Goal: Transaction & Acquisition: Download file/media

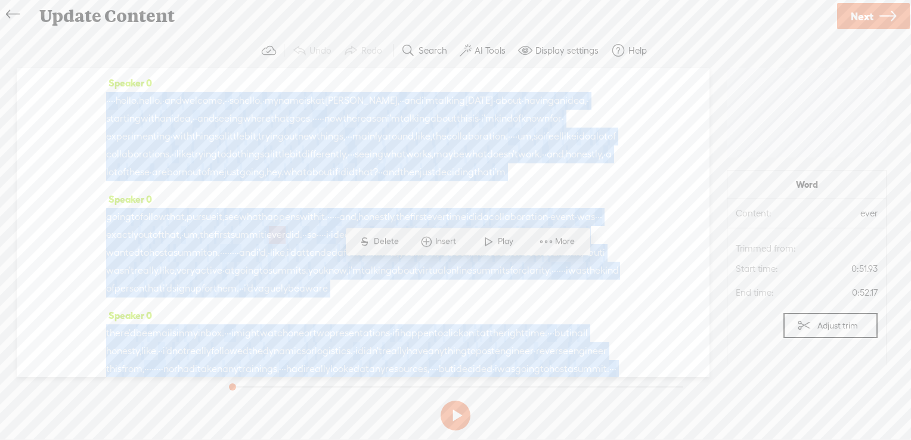
drag, startPoint x: 234, startPoint y: 299, endPoint x: 82, endPoint y: 95, distance: 254.6
click at [82, 95] on div "Speaker 0 · · · · hello. hello. · and welcome. · · so hello. · my name is [PERS…" at bounding box center [363, 222] width 693 height 309
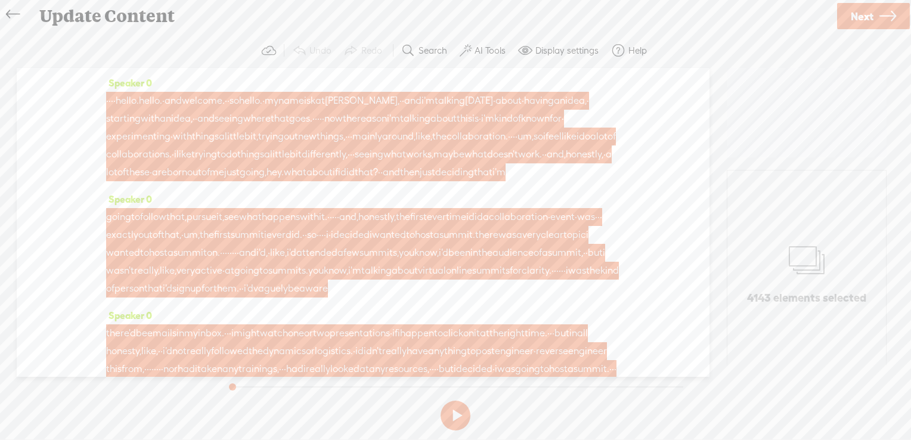
click at [622, 377] on section at bounding box center [458, 386] width 469 height 19
click at [449, 418] on button at bounding box center [456, 416] width 30 height 30
click at [0, 0] on button at bounding box center [0, 0] width 0 height 0
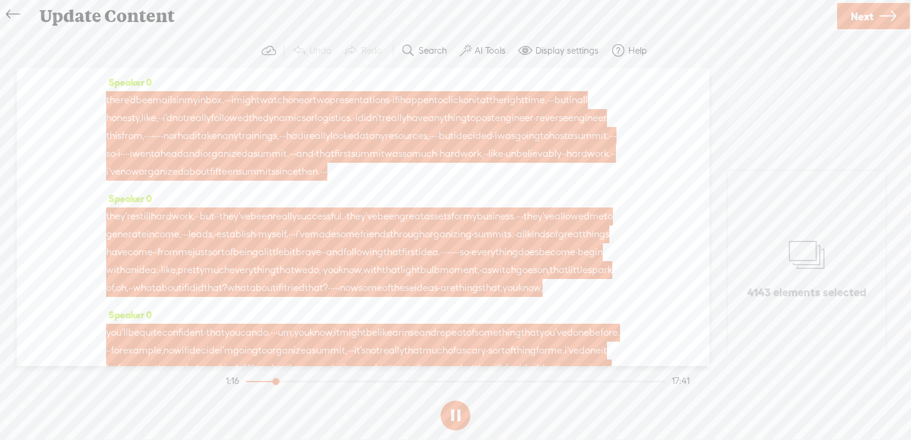
scroll to position [234, 0]
click at [461, 418] on button at bounding box center [456, 416] width 30 height 30
click at [17, 11] on icon at bounding box center [13, 14] width 14 height 27
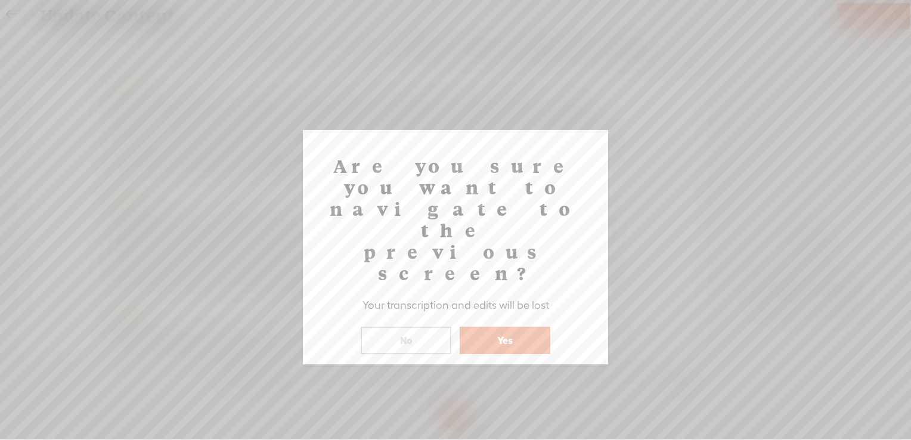
click at [501, 327] on button "Yes" at bounding box center [505, 340] width 91 height 27
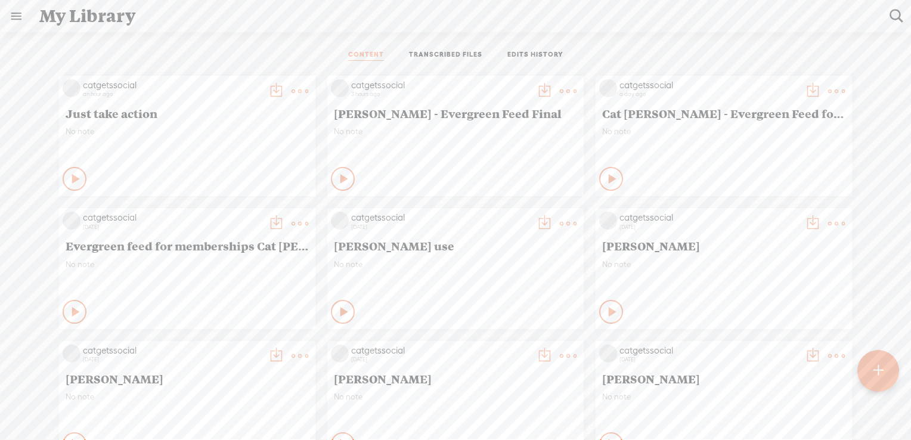
click at [297, 89] on icon at bounding box center [300, 91] width 24 height 24
click at [223, 218] on link "Download as..." at bounding box center [234, 212] width 119 height 27
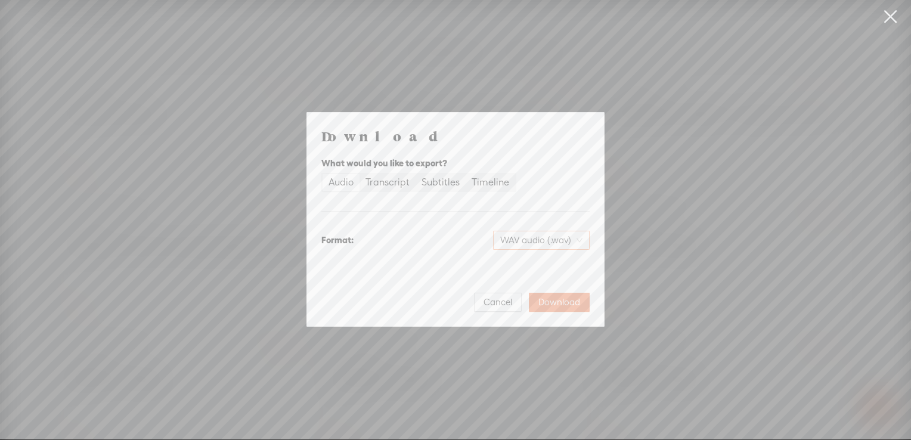
click at [520, 240] on span "WAV audio (.wav)" at bounding box center [541, 240] width 82 height 18
click at [527, 268] on div "MP3 audio (.mp3)" at bounding box center [531, 265] width 97 height 12
click at [558, 302] on span "Download" at bounding box center [560, 302] width 42 height 12
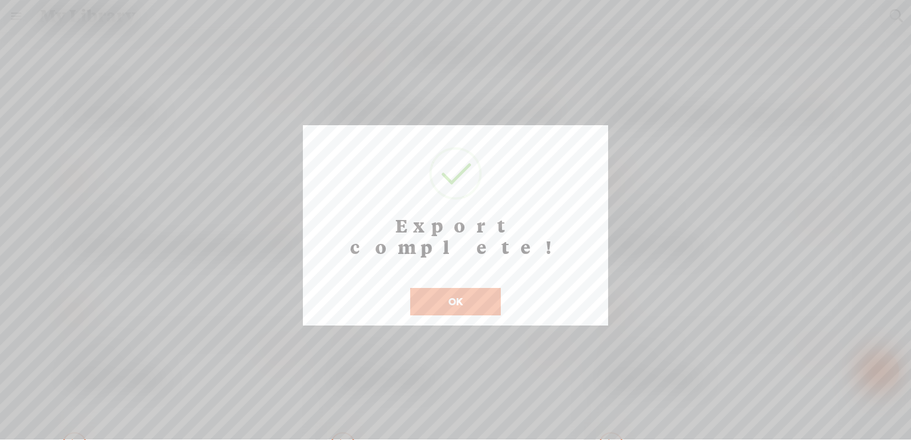
click at [446, 288] on button "OK" at bounding box center [455, 301] width 91 height 27
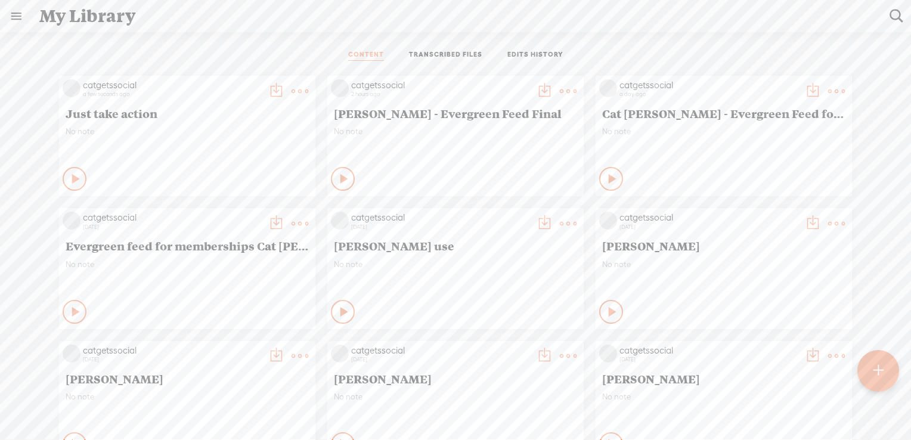
click at [560, 87] on t at bounding box center [568, 91] width 17 height 17
click at [506, 217] on link "Download as..." at bounding box center [502, 212] width 119 height 27
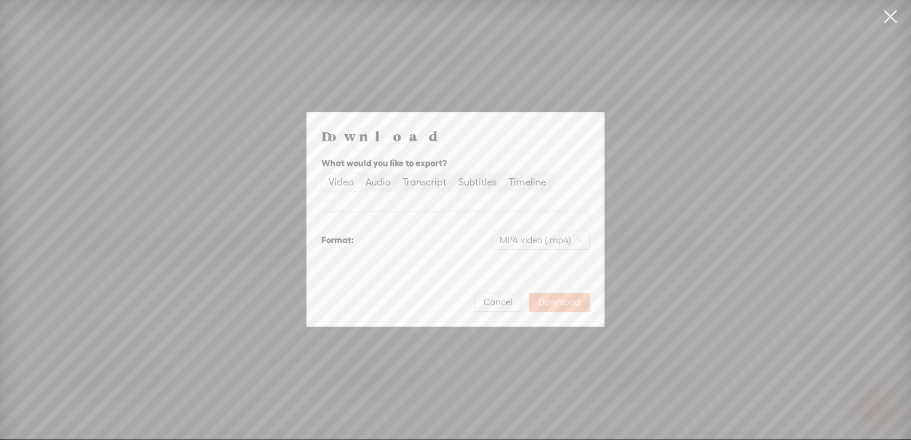
click at [564, 299] on span "Download" at bounding box center [560, 302] width 42 height 12
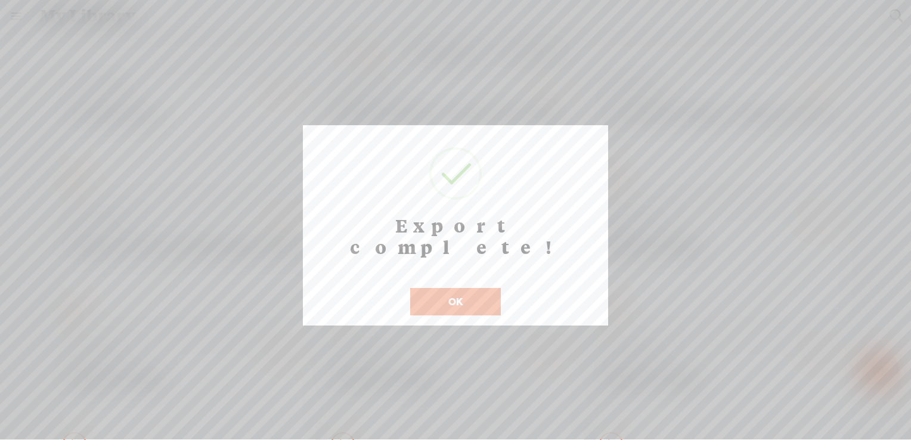
click at [493, 288] on button "OK" at bounding box center [455, 301] width 91 height 27
